Goal: Find contact information: Find contact information

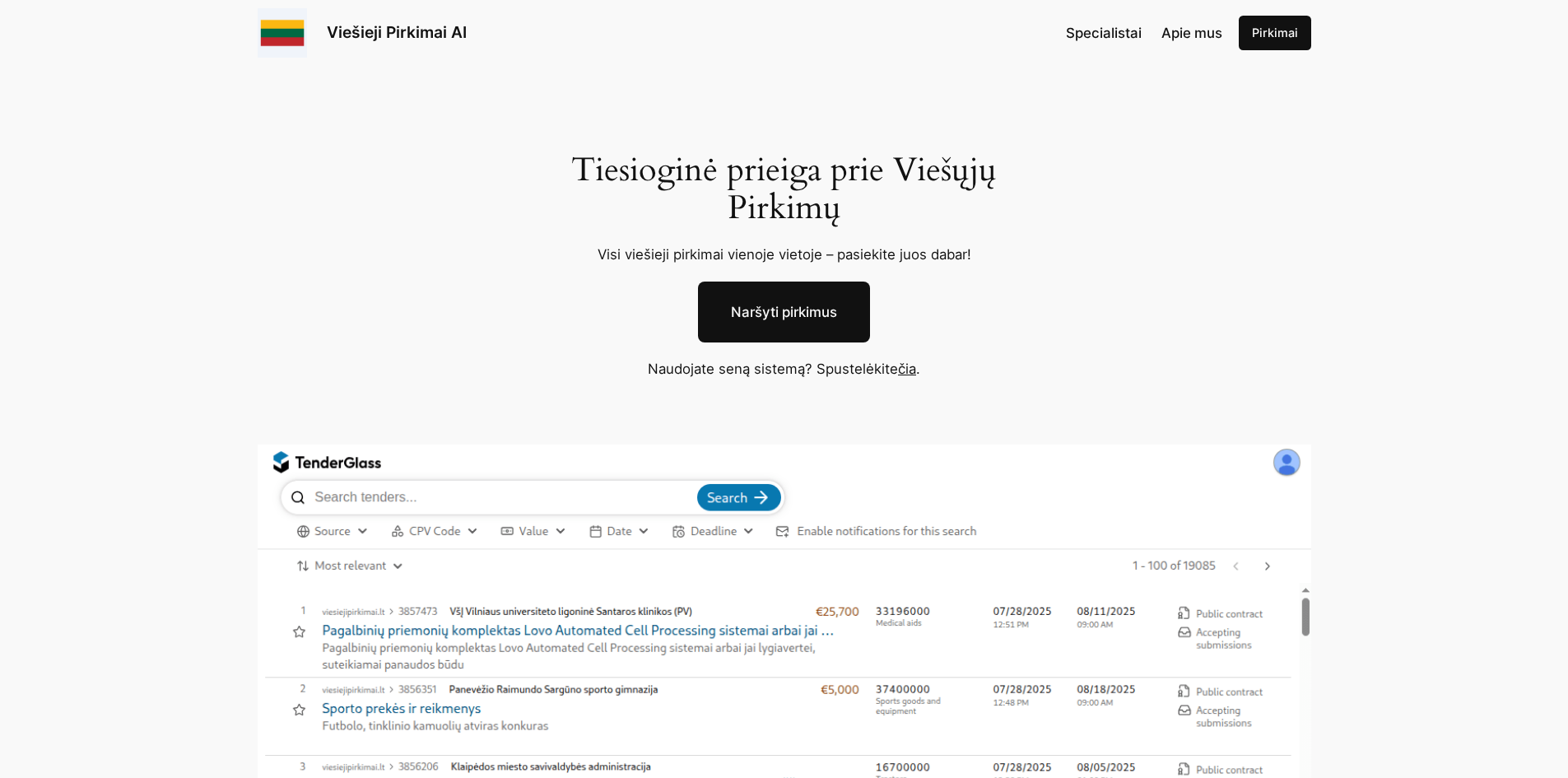
click at [359, 32] on link "Viešieji Pirkimai AI" at bounding box center [396, 32] width 140 height 20
click at [1110, 35] on span "Specialistai" at bounding box center [1103, 33] width 76 height 17
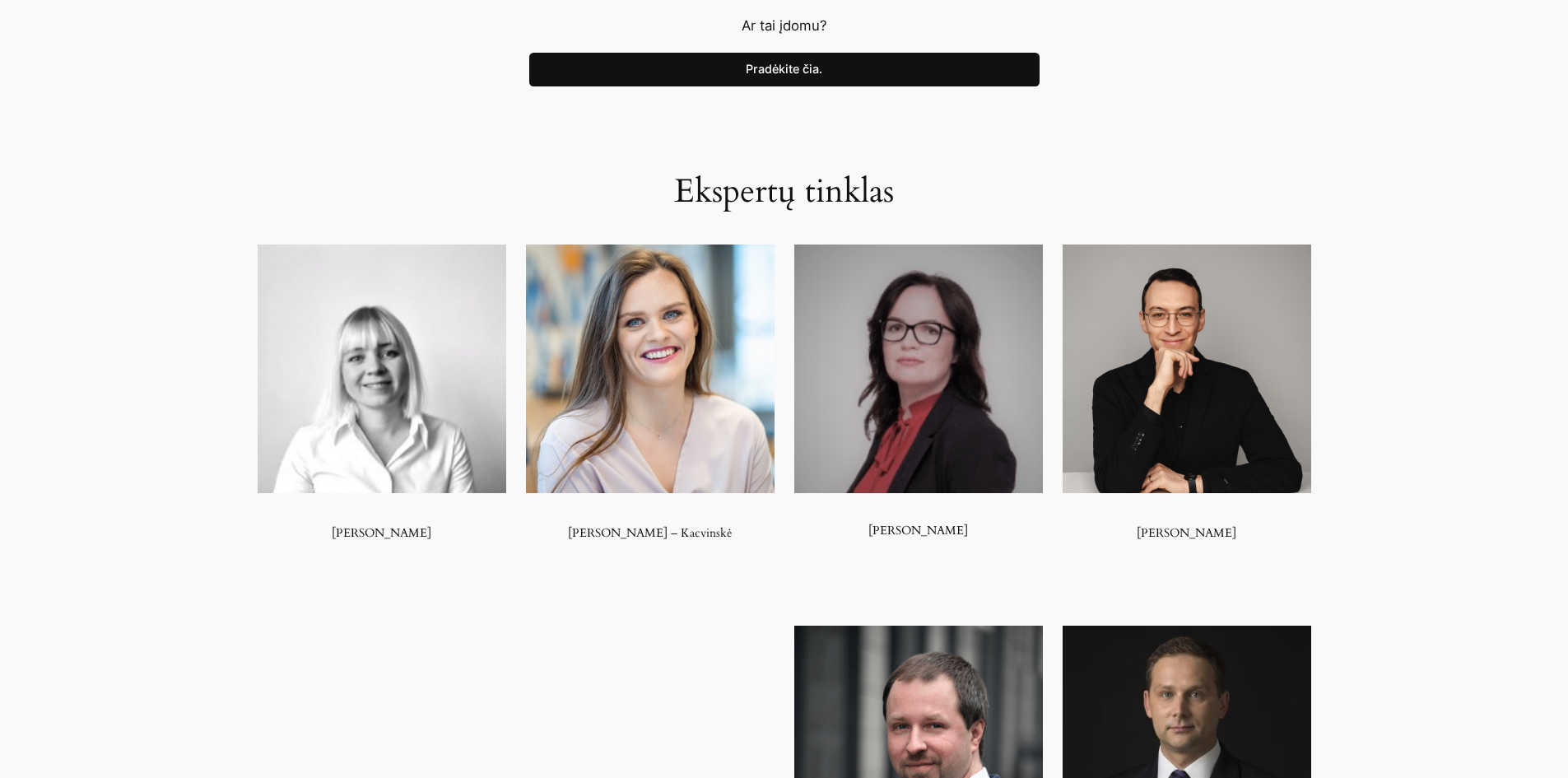
scroll to position [741, 0]
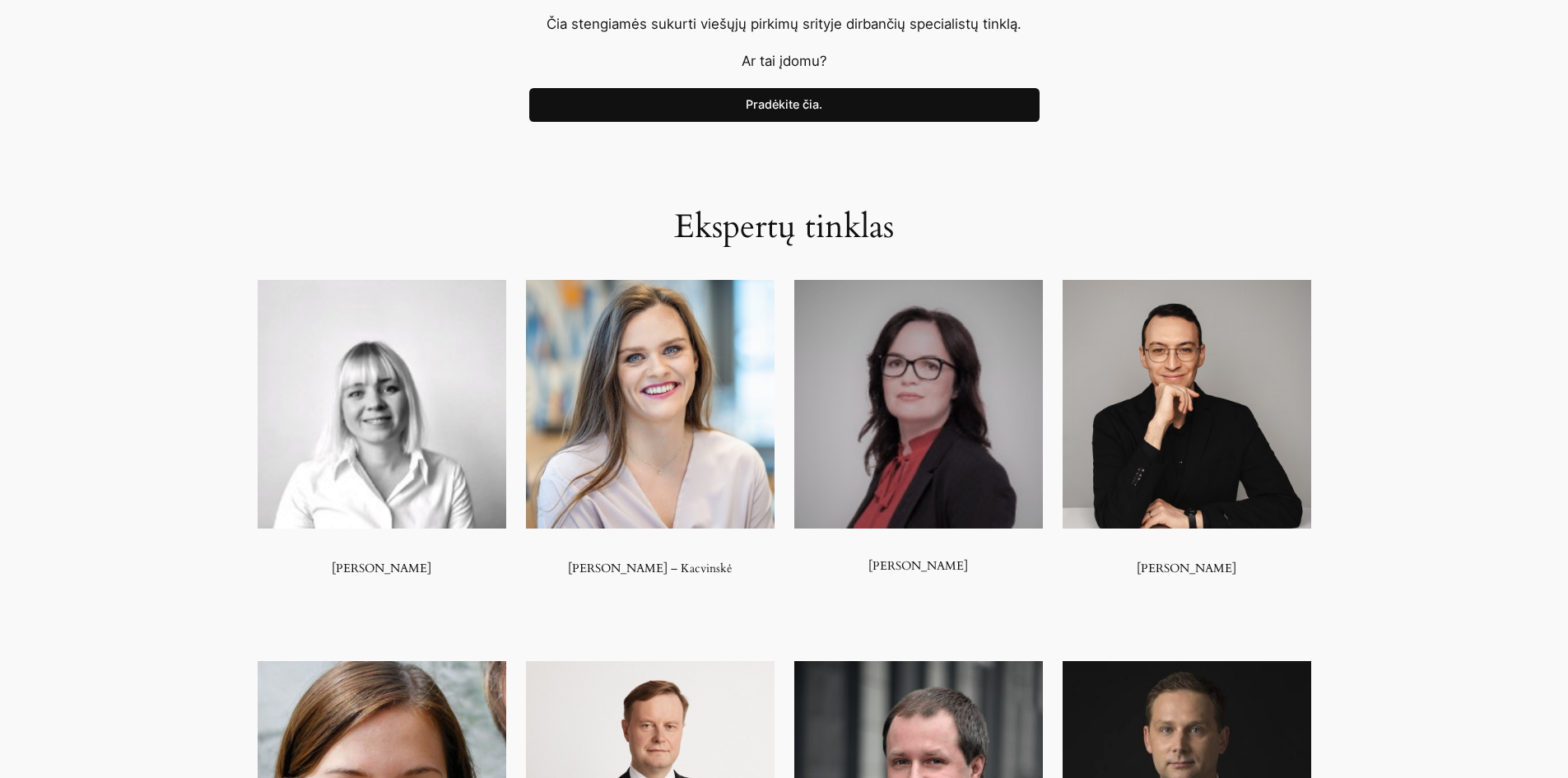
click at [1244, 369] on img at bounding box center [1187, 405] width 249 height 249
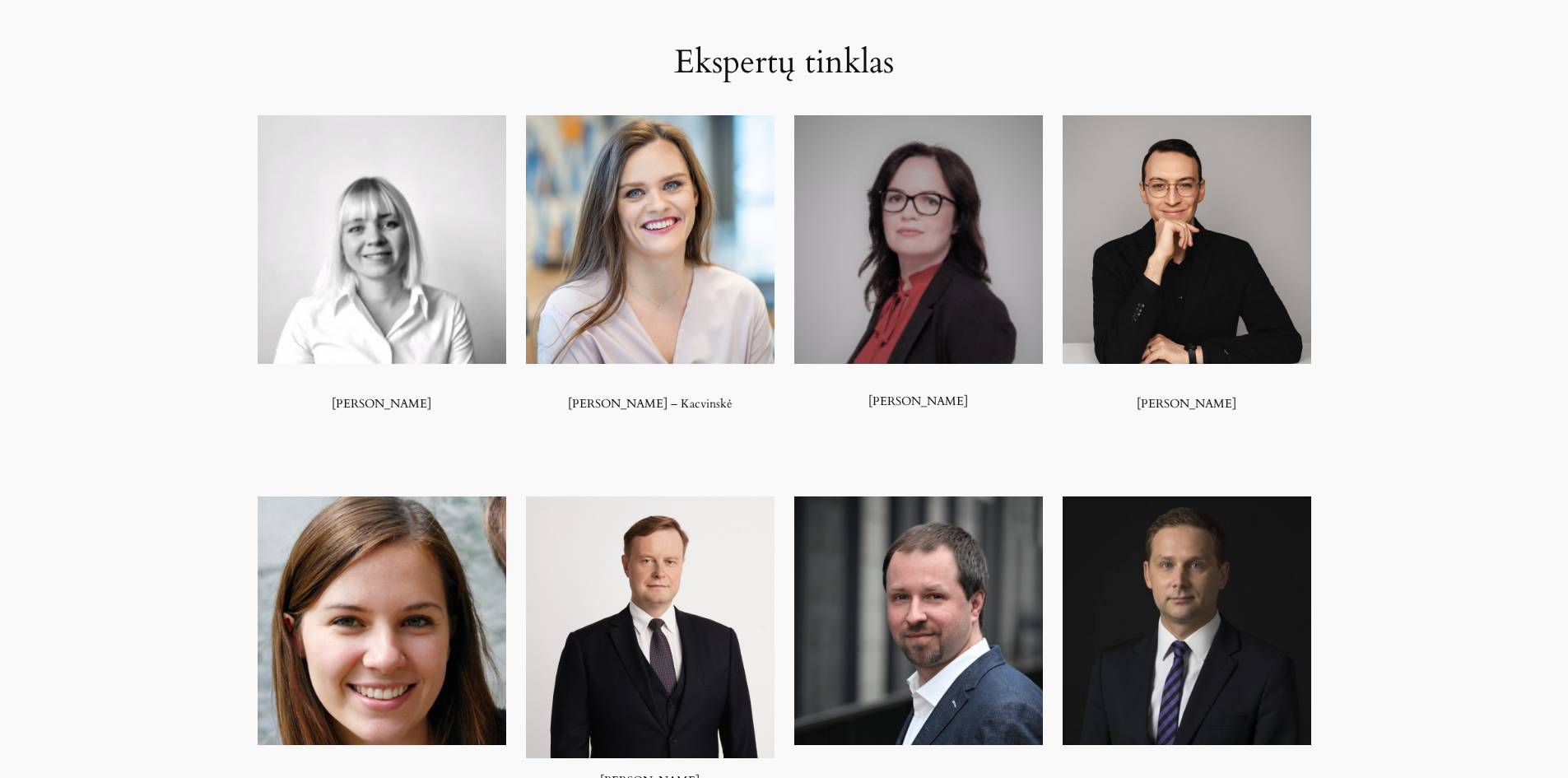
scroll to position [988, 0]
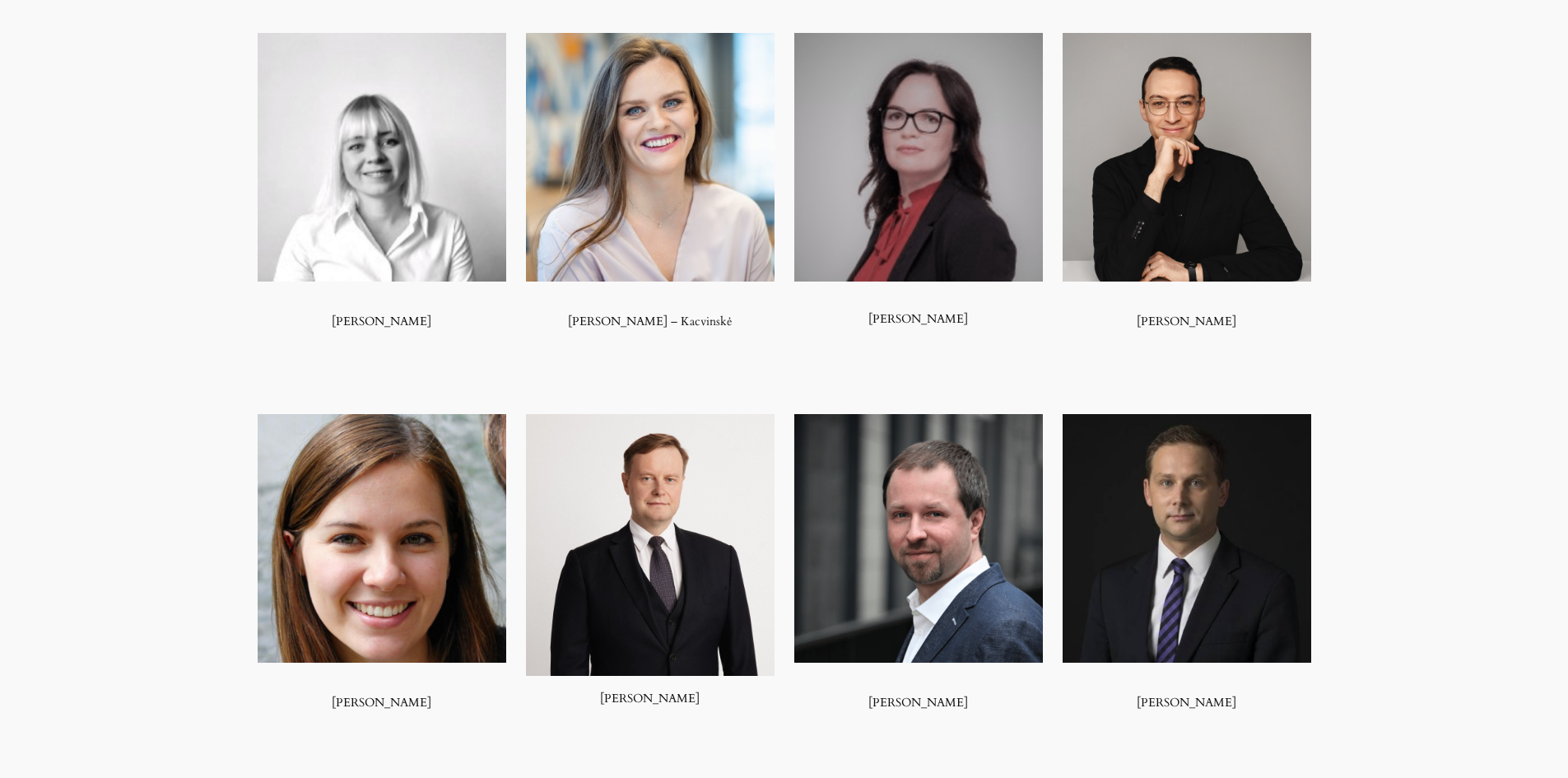
drag, startPoint x: 1259, startPoint y: 405, endPoint x: 1165, endPoint y: 403, distance: 94.0
click at [1165, 403] on div "[PERSON_NAME] [PERSON_NAME] – [GEOGRAPHIC_DATA] [PERSON_NAME] [PERSON_NAME] [PE…" at bounding box center [784, 372] width 1053 height 678
drag, startPoint x: 1245, startPoint y: 317, endPoint x: 1134, endPoint y: 315, distance: 111.0
click at [1134, 315] on h3 "[PERSON_NAME]" at bounding box center [1187, 322] width 249 height 14
click at [1291, 339] on div "[PERSON_NAME] [PERSON_NAME] – [GEOGRAPHIC_DATA] [PERSON_NAME] [PERSON_NAME] [PE…" at bounding box center [784, 372] width 1053 height 678
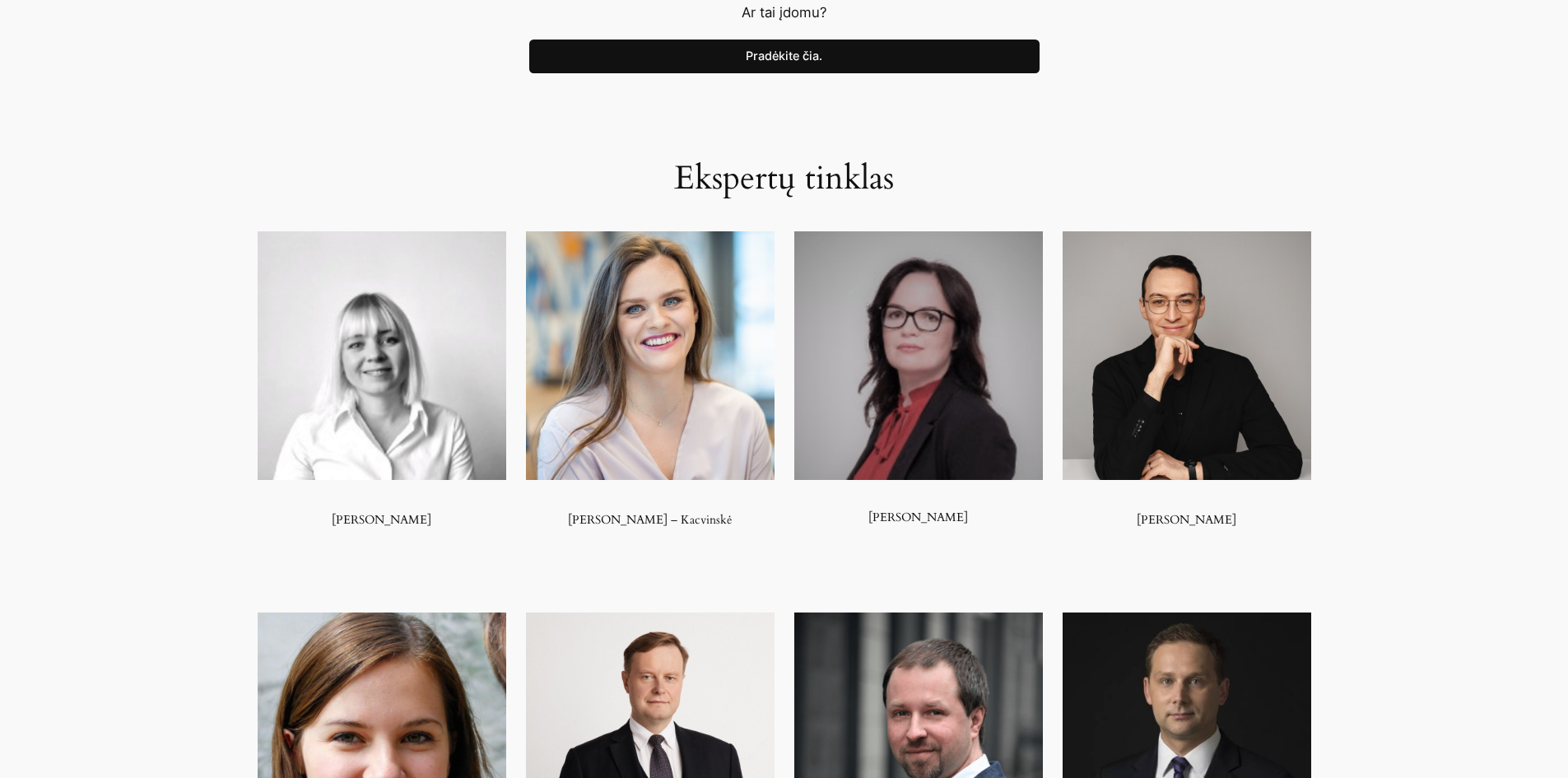
scroll to position [823, 0]
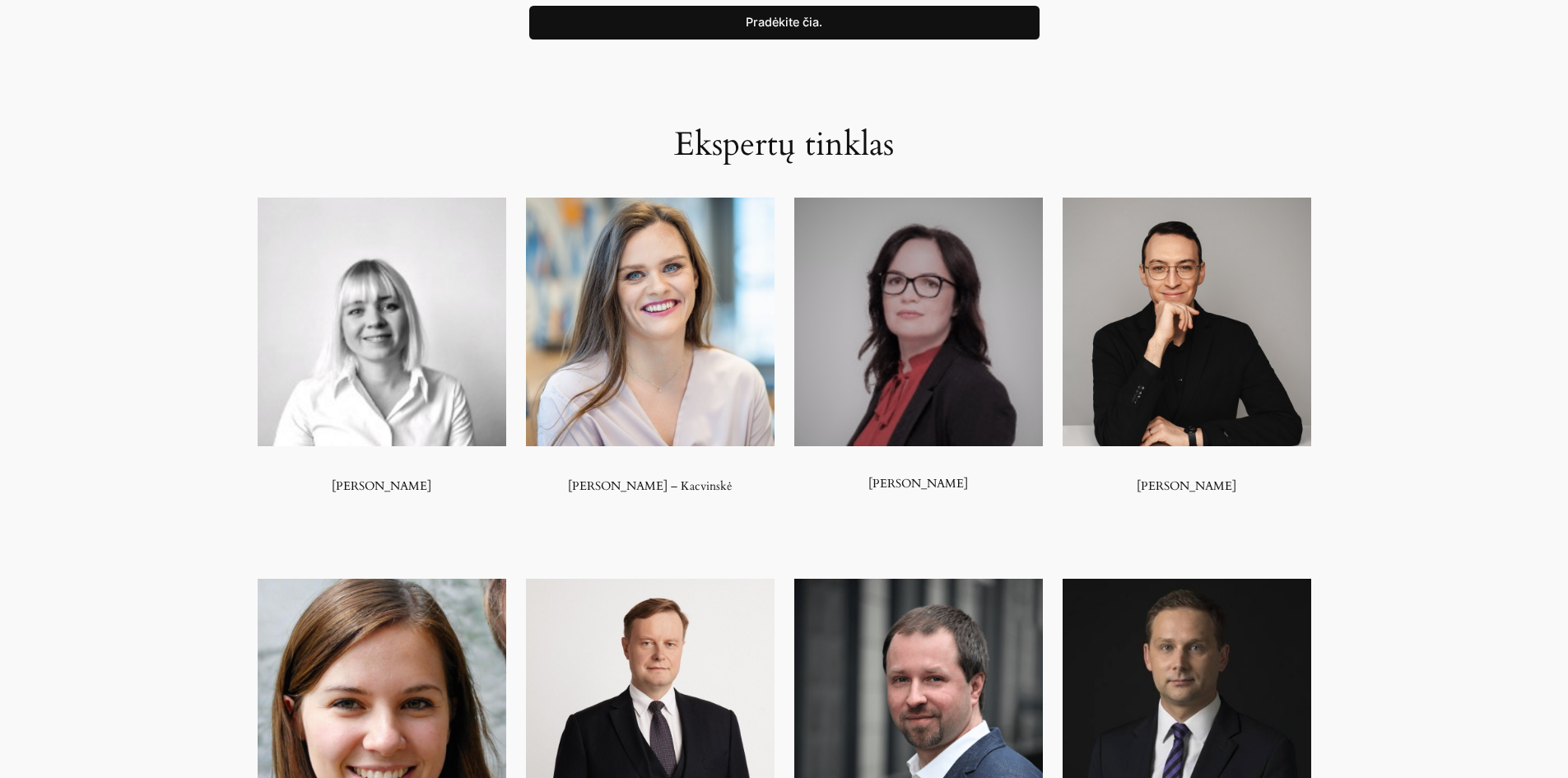
drag, startPoint x: 1441, startPoint y: 483, endPoint x: 1178, endPoint y: 152, distance: 422.8
click at [1181, 156] on div "Ekspertų tinklas [PERSON_NAME] [PERSON_NAME] – [GEOGRAPHIC_DATA] [PERSON_NAME] …" at bounding box center [784, 500] width 1568 height 921
click at [1209, 76] on div "Ekspertų tinklas [PERSON_NAME] [PERSON_NAME] – [GEOGRAPHIC_DATA] [PERSON_NAME] …" at bounding box center [784, 500] width 1568 height 921
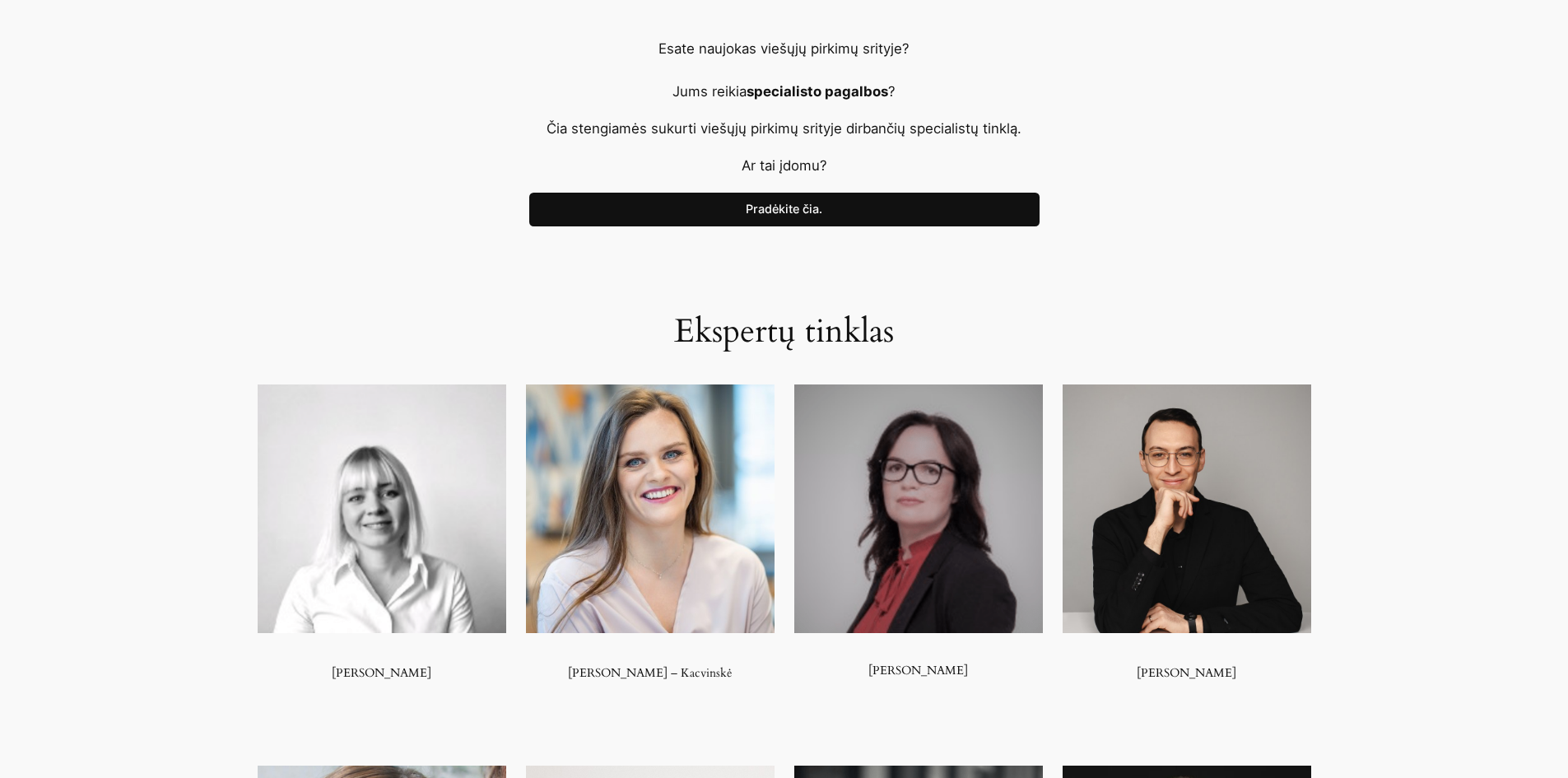
scroll to position [659, 0]
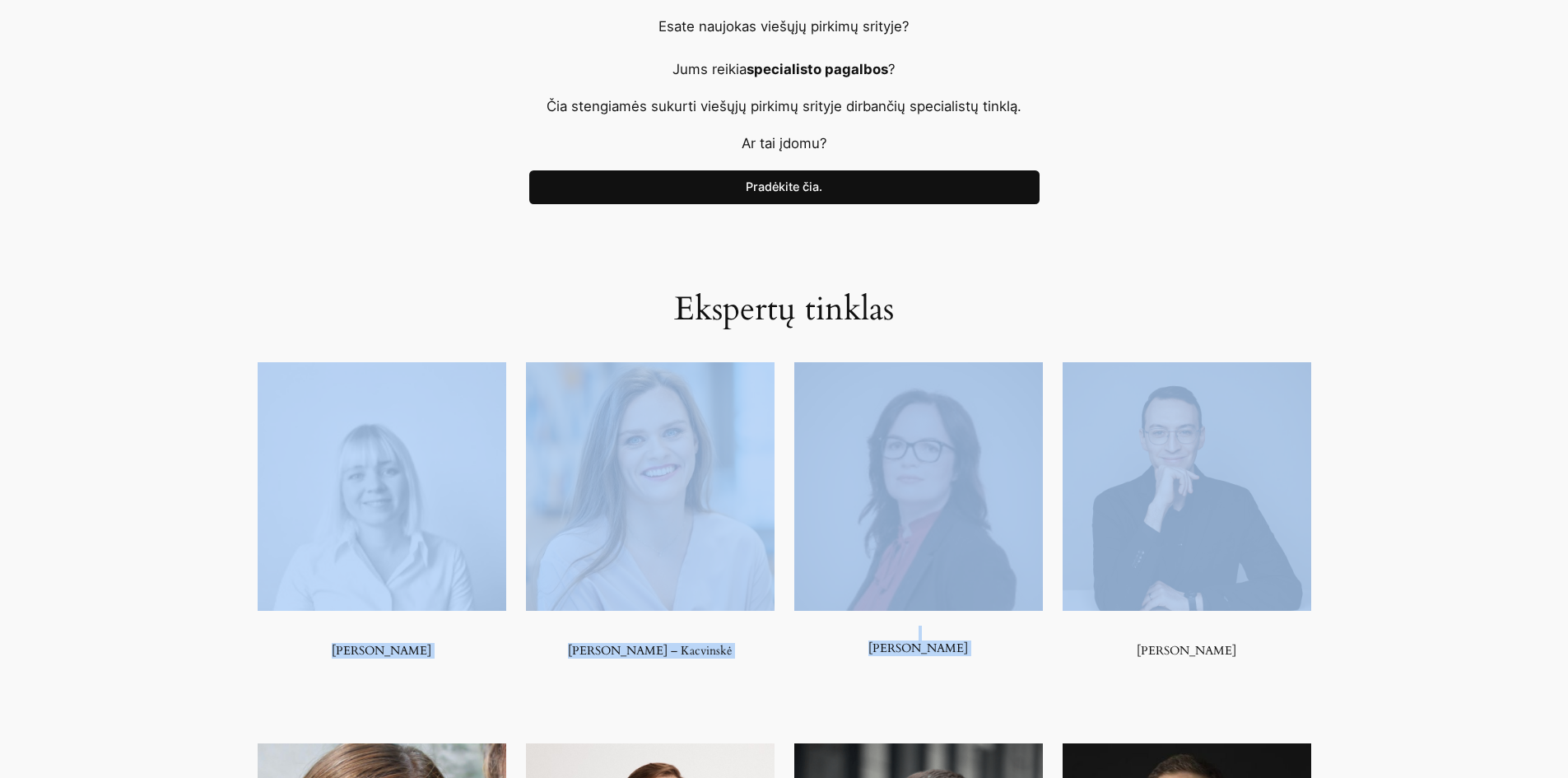
drag, startPoint x: 1407, startPoint y: 278, endPoint x: 1525, endPoint y: 723, distance: 460.4
click at [1245, 553] on div "Ekspertų tinklas [PERSON_NAME] [PERSON_NAME] – [GEOGRAPHIC_DATA] [PERSON_NAME] …" at bounding box center [784, 665] width 1568 height 921
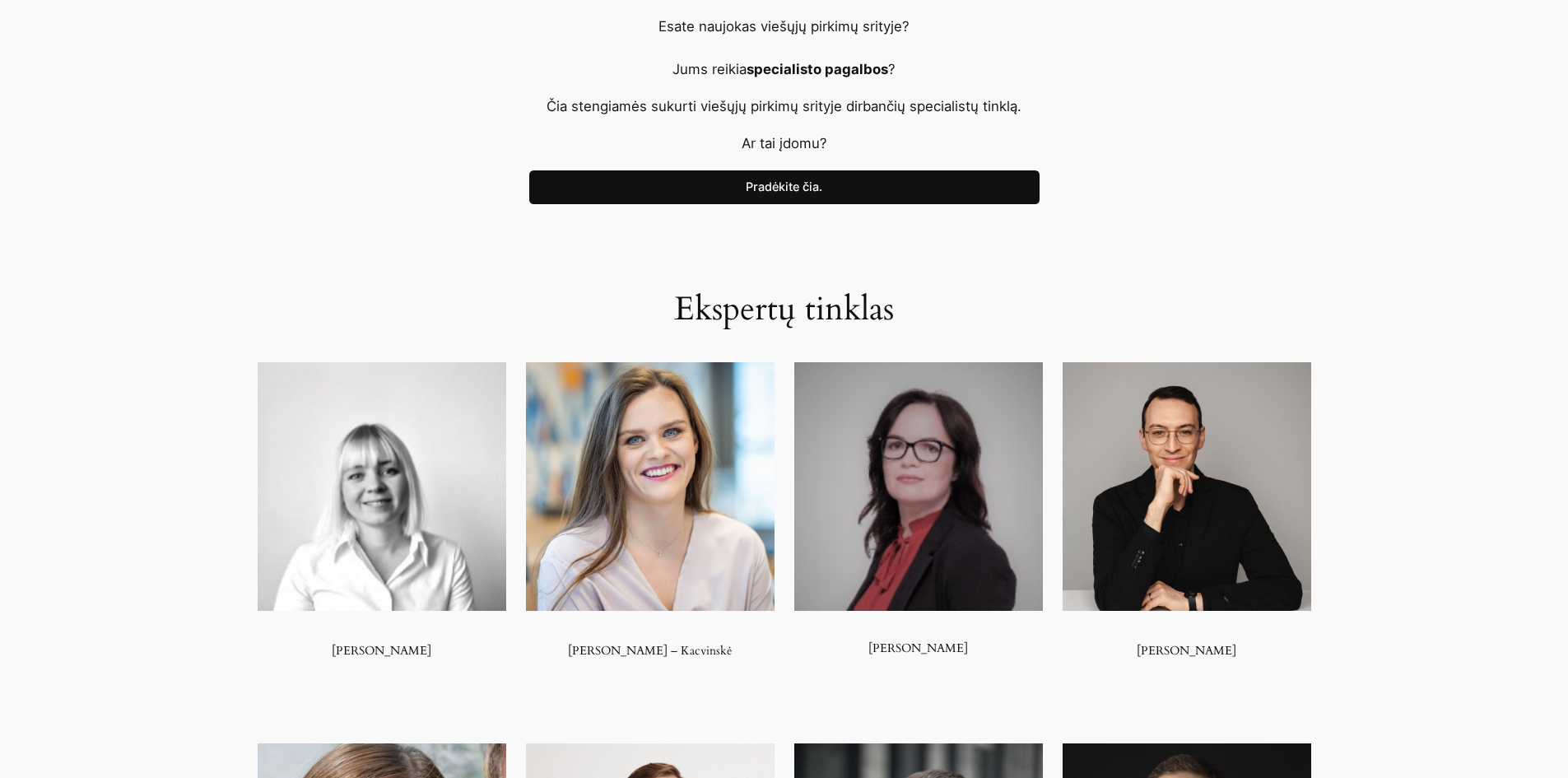
click at [1363, 686] on div "Ekspertų tinklas [PERSON_NAME] [PERSON_NAME] – [GEOGRAPHIC_DATA] [PERSON_NAME] …" at bounding box center [784, 665] width 1568 height 921
drag, startPoint x: 1364, startPoint y: 678, endPoint x: 1476, endPoint y: 621, distance: 125.7
click at [1476, 621] on div "Ekspertų tinklas [PERSON_NAME] [PERSON_NAME] – [GEOGRAPHIC_DATA] [PERSON_NAME] …" at bounding box center [784, 665] width 1568 height 921
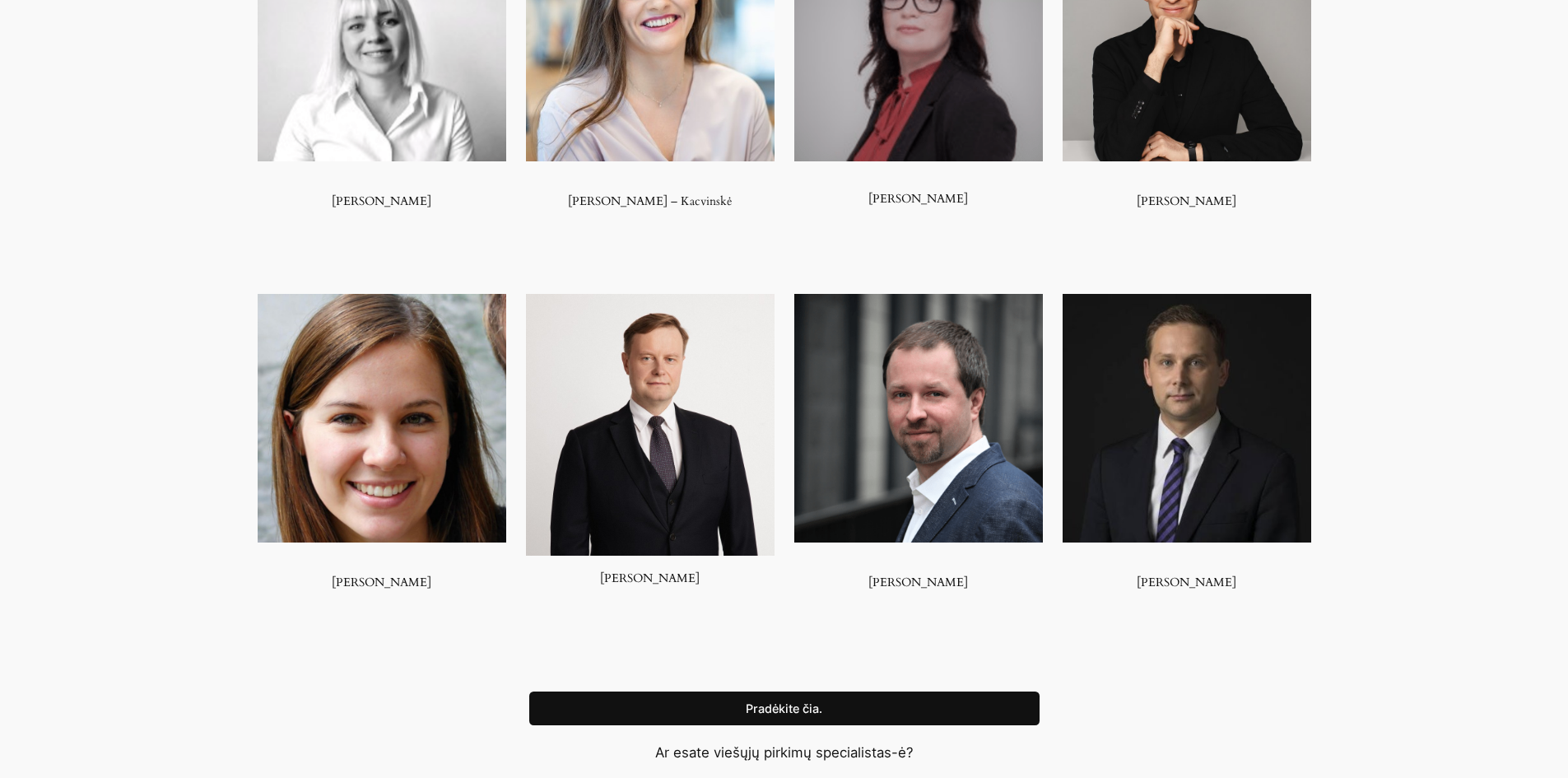
scroll to position [1400, 0]
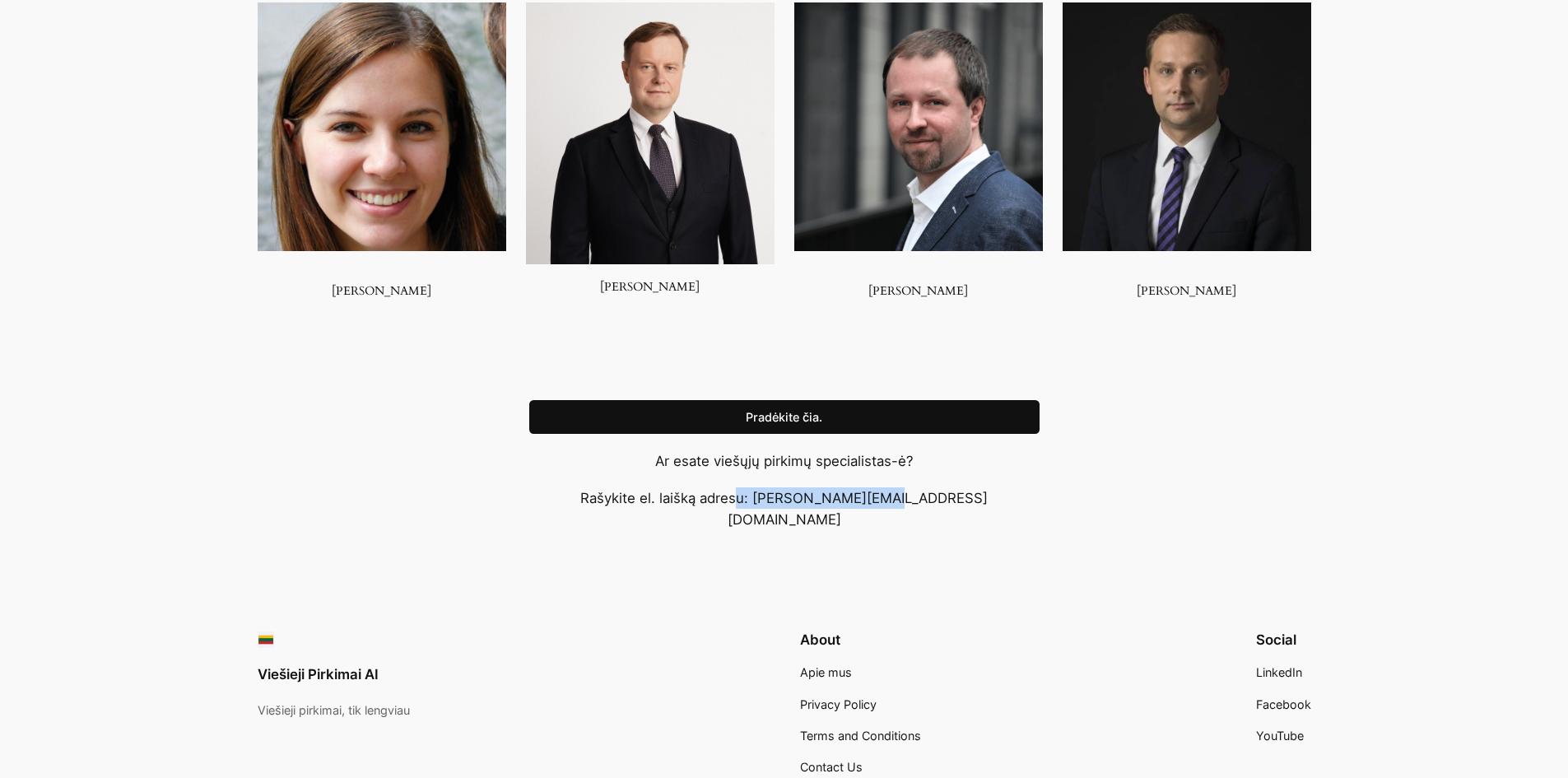
drag, startPoint x: 949, startPoint y: 505, endPoint x: 793, endPoint y: 505, distance: 156.0
click at [793, 505] on p "Rašykite el. laišką adresu: [PERSON_NAME][EMAIL_ADDRESS][DOMAIN_NAME]" at bounding box center [784, 509] width 510 height 43
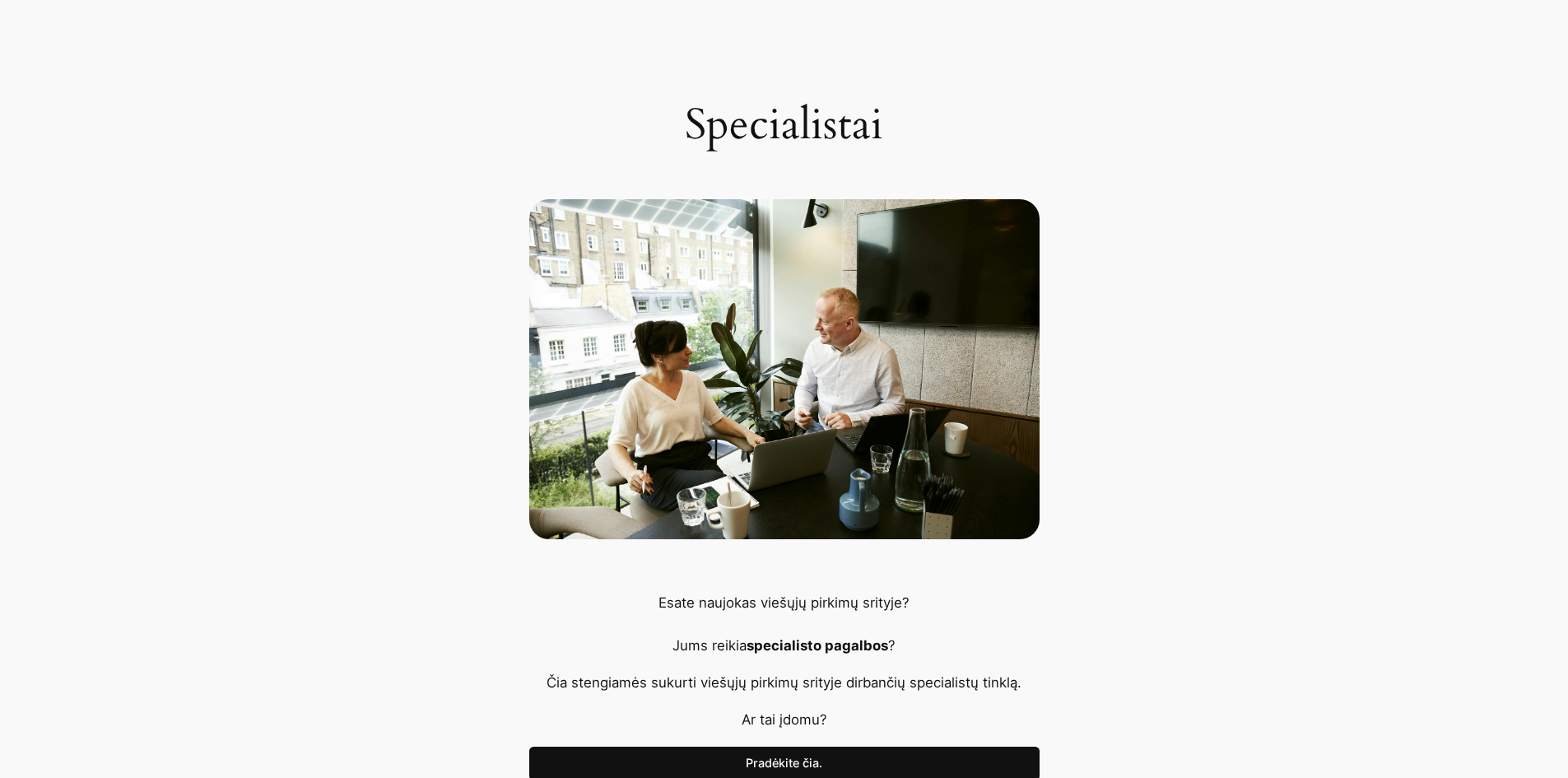
scroll to position [0, 0]
